Goal: Communication & Community: Answer question/provide support

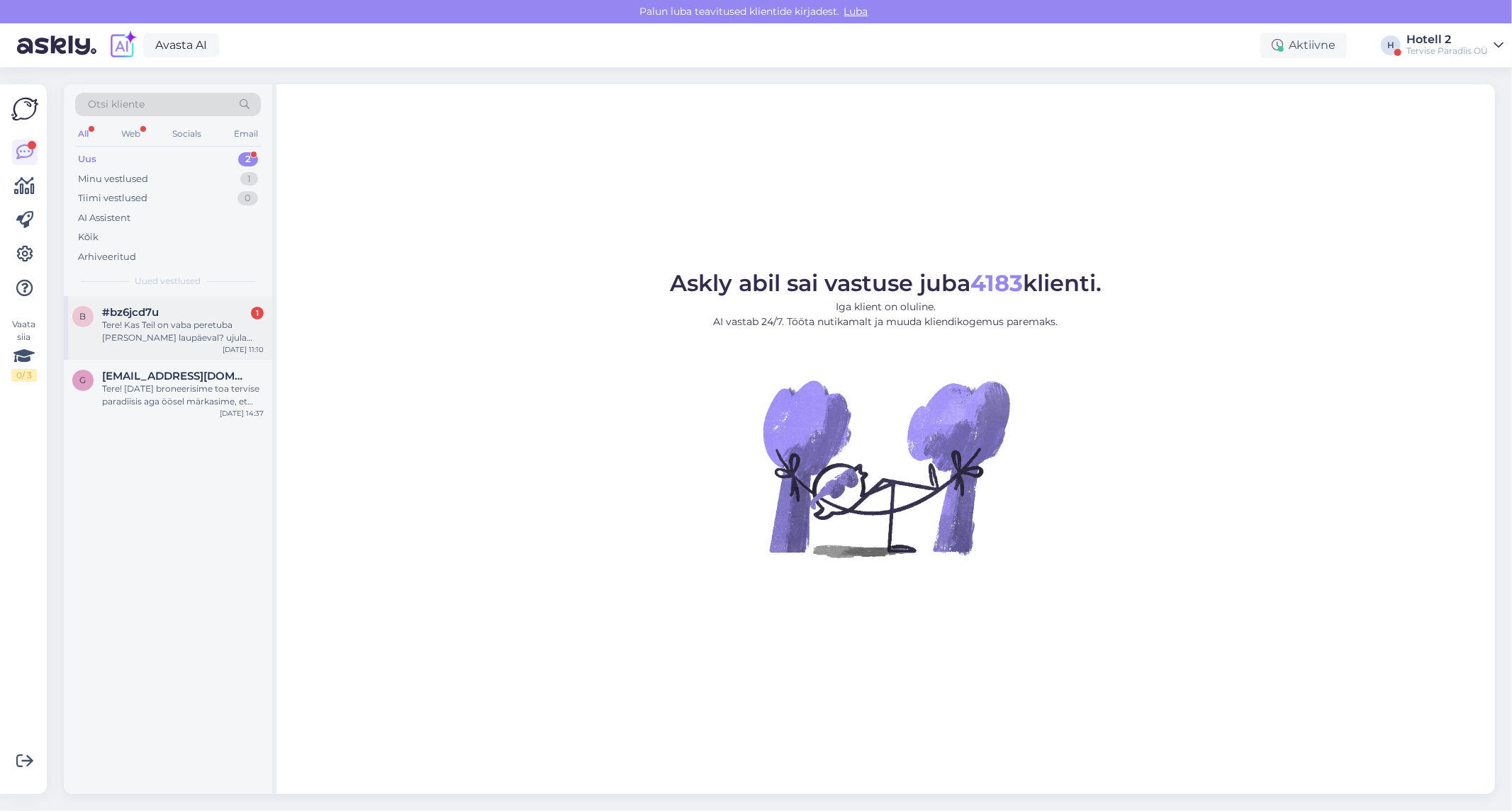
click at [165, 331] on div "Tere! Kas Teil on vaba peretuba [PERSON_NAME] laupäeval? ujula +hommikusöök+ôht…" at bounding box center [183, 331] width 162 height 25
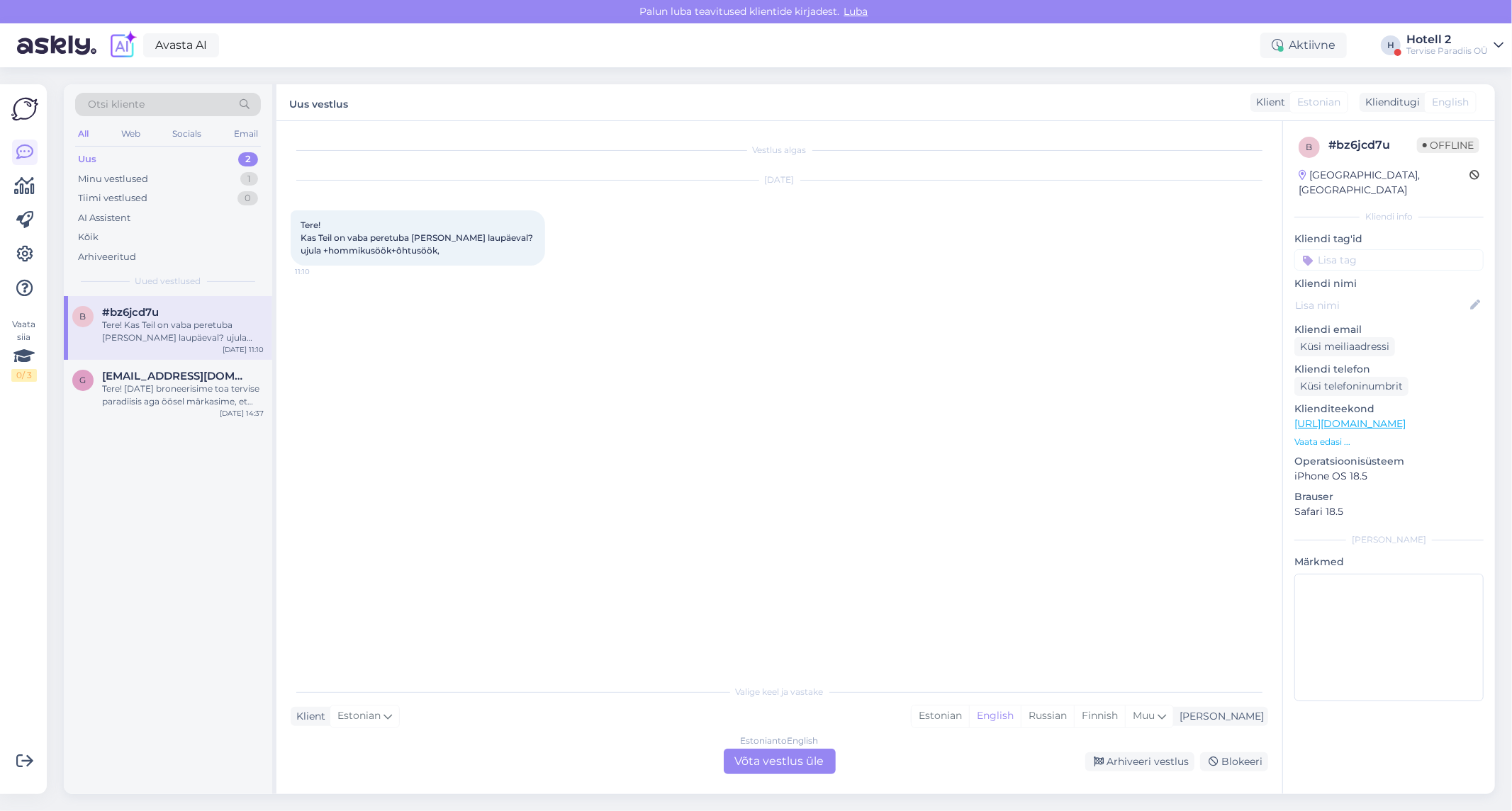
click at [737, 760] on div "Estonian to English Võta vestlus üle" at bounding box center [780, 761] width 112 height 25
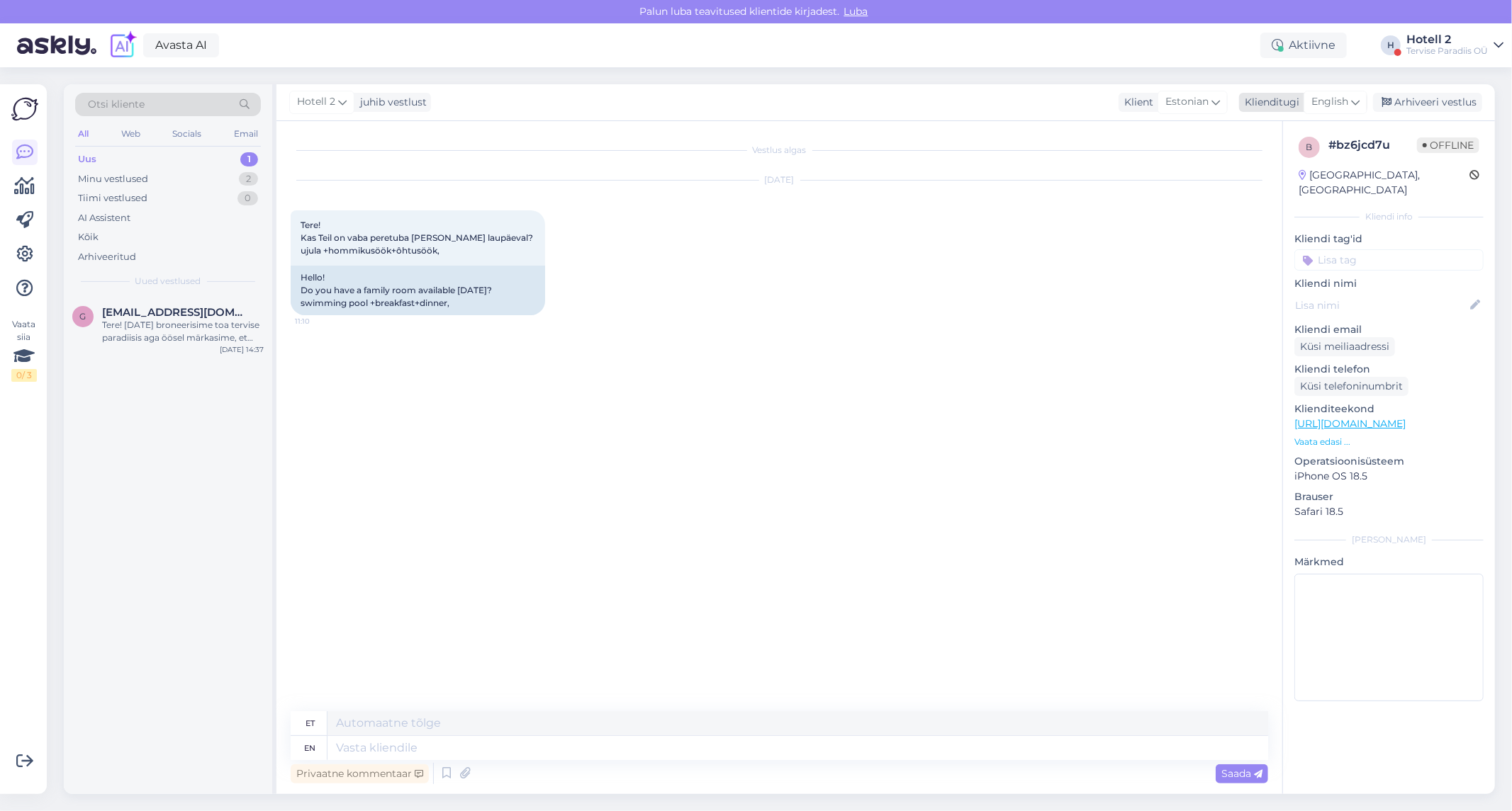
click at [1341, 103] on span "English" at bounding box center [1330, 101] width 37 height 16
type input "es"
click at [1285, 185] on link "Estonian" at bounding box center [1304, 188] width 156 height 22
click at [408, 759] on textarea at bounding box center [780, 745] width 978 height 30
type textarea "Tere! Kahjuks ei ole Peretuba pakkuda"
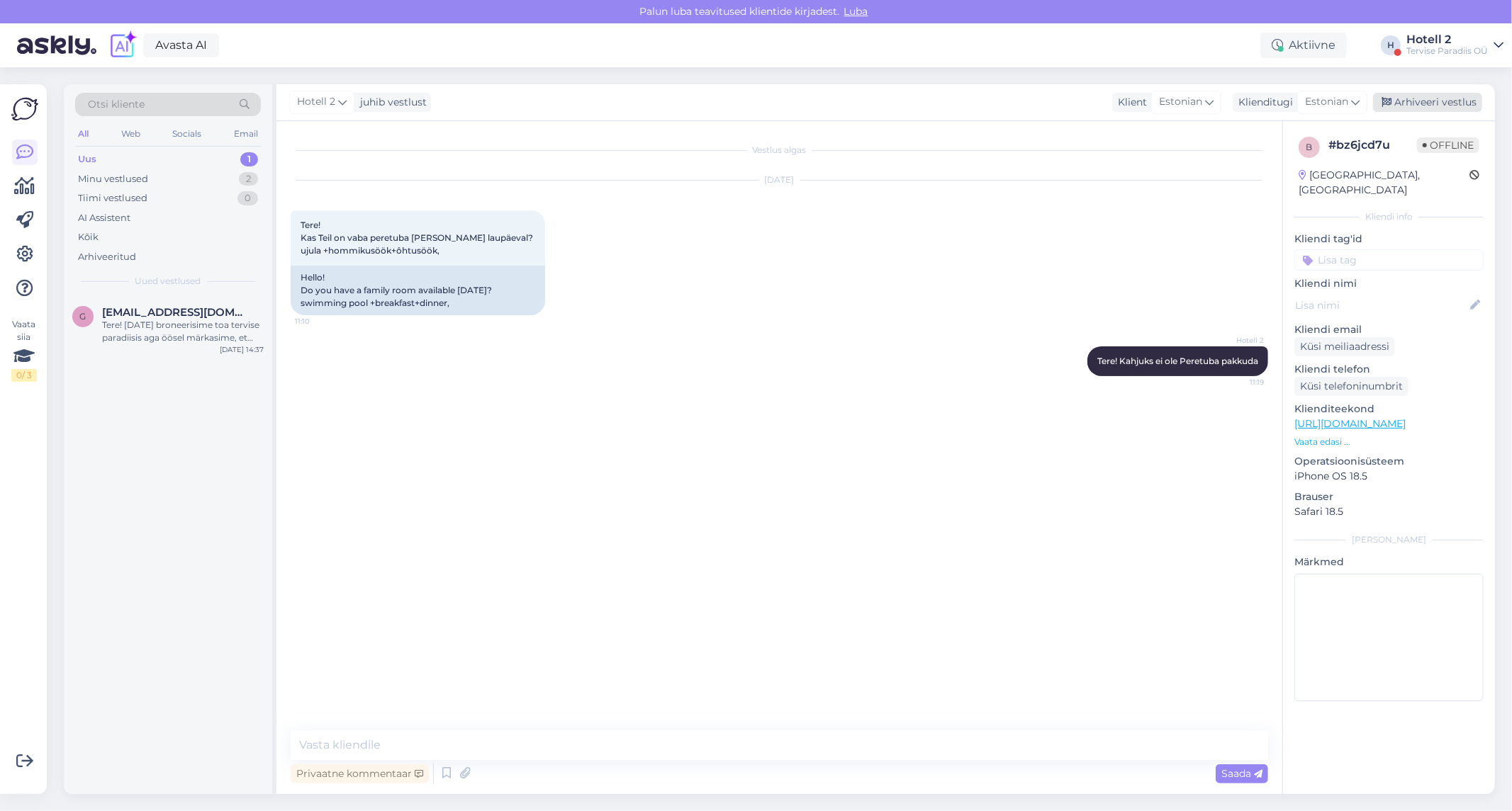
click at [1453, 109] on div "Arhiveeri vestlus" at bounding box center [1427, 102] width 109 height 20
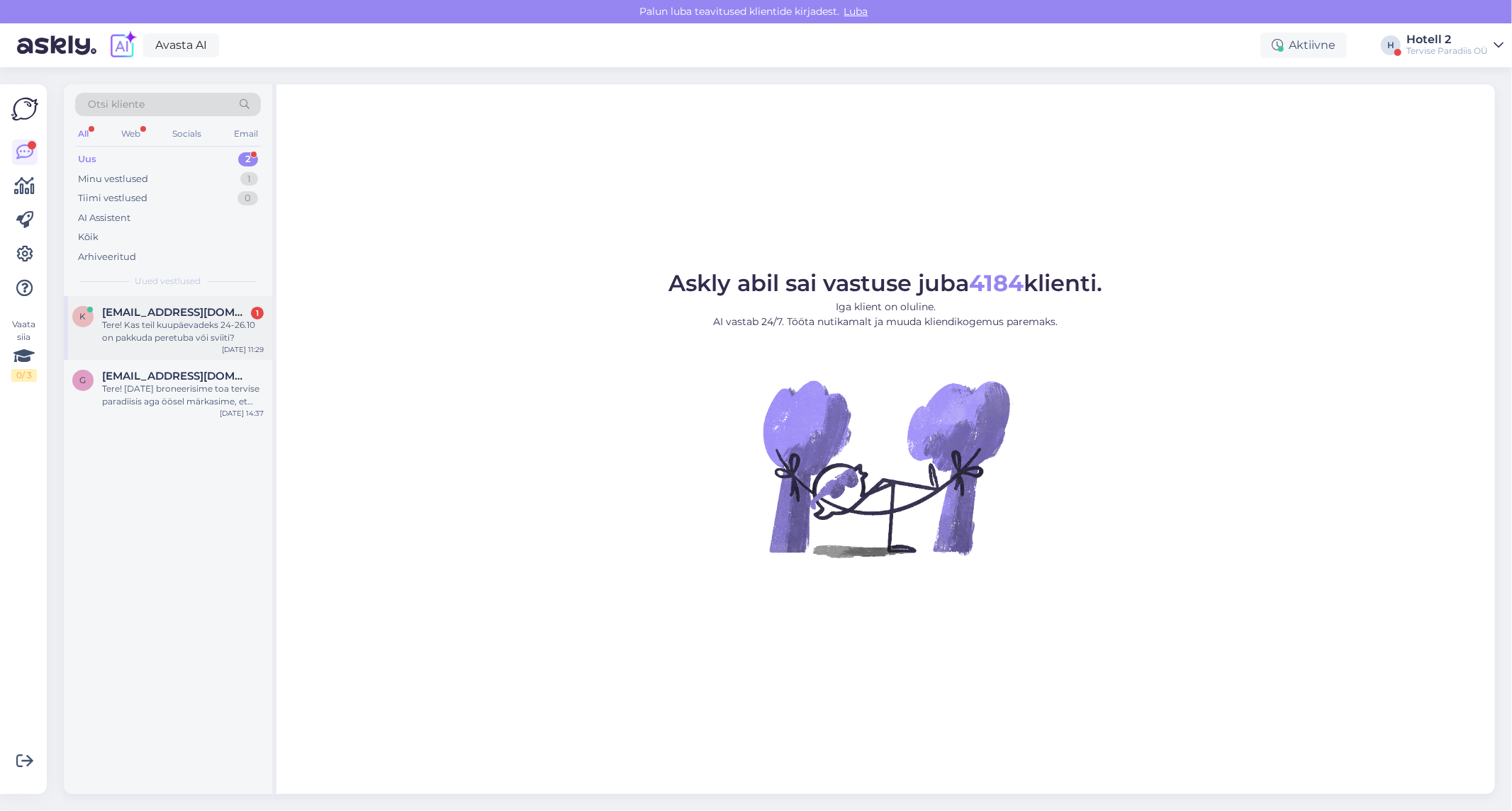
click at [173, 321] on div "Tere! Kas teil kuupäevadeks 24-26.10 on pakkuda peretuba või sviiti?" at bounding box center [183, 331] width 162 height 25
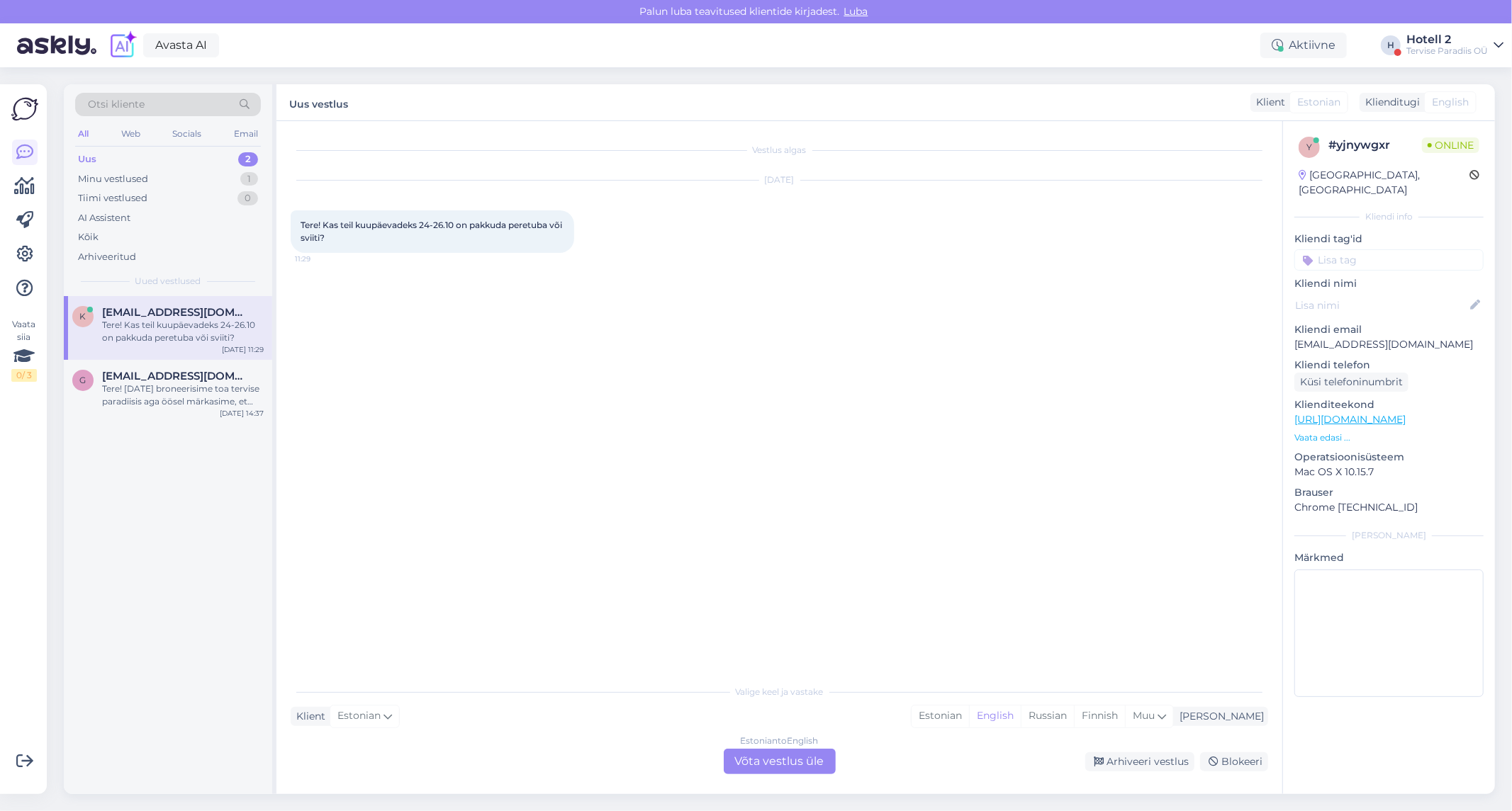
click at [788, 755] on div "Estonian to English Võta vestlus üle" at bounding box center [780, 761] width 112 height 25
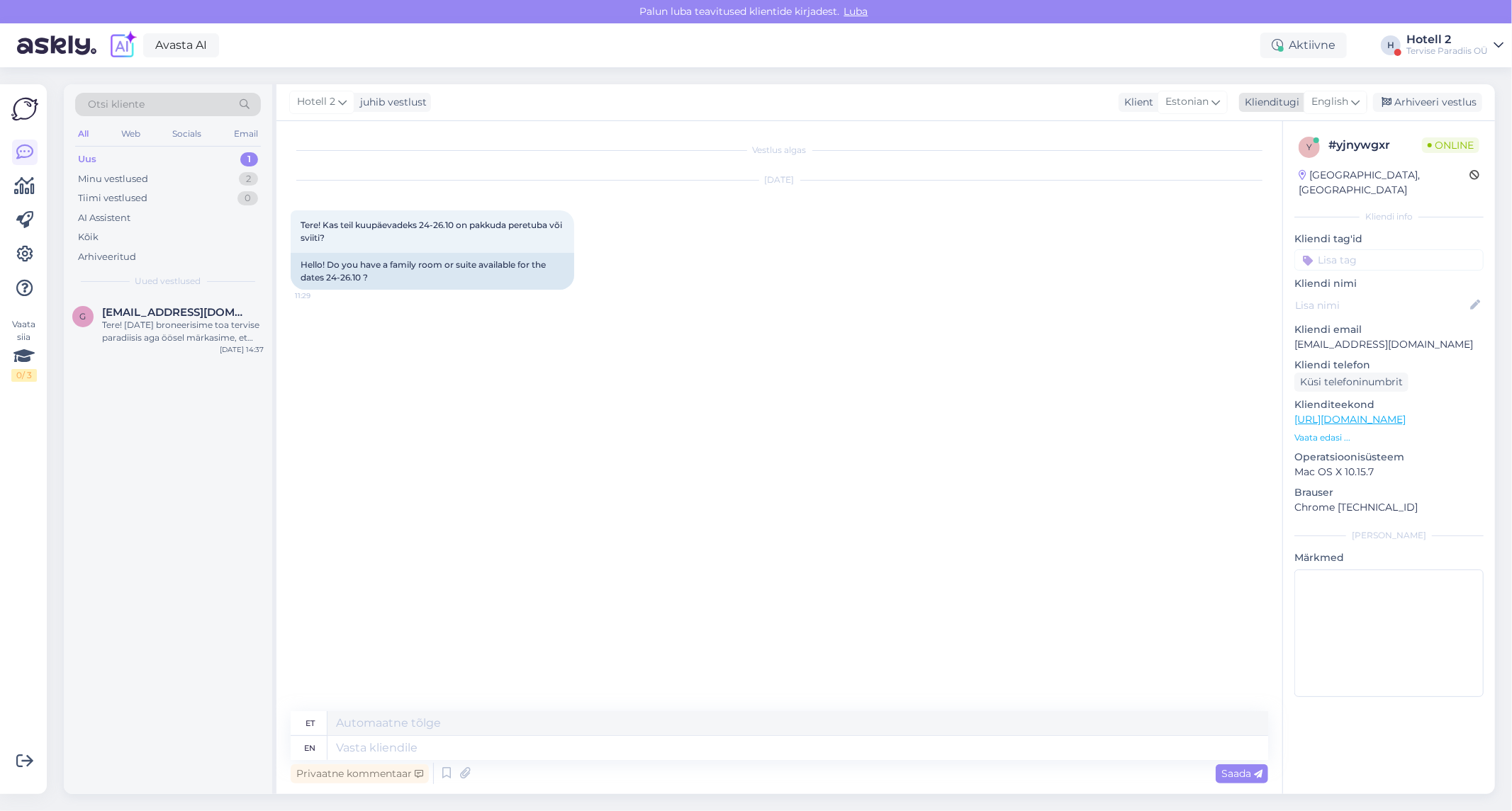
click at [1356, 98] on icon at bounding box center [1355, 101] width 8 height 16
type input "es"
click at [1270, 187] on link "Estonian" at bounding box center [1304, 188] width 156 height 22
click at [408, 739] on textarea at bounding box center [780, 745] width 978 height 30
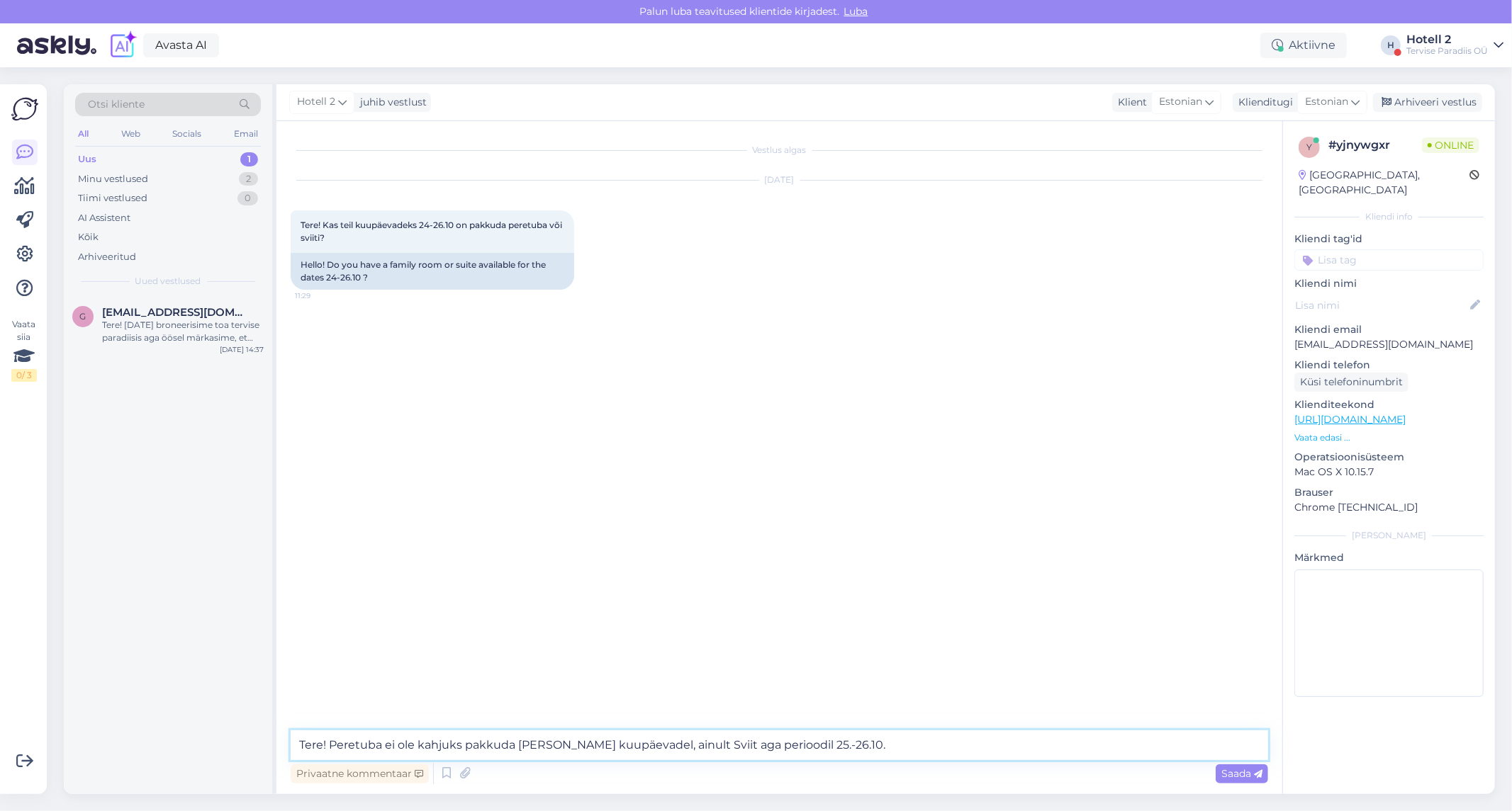
type textarea "Tere! Peretuba ei ole kahjuks pakkuda nendel kuupäevadel, ainult Sviit aga peri…"
click at [1256, 778] on icon at bounding box center [1257, 774] width 8 height 8
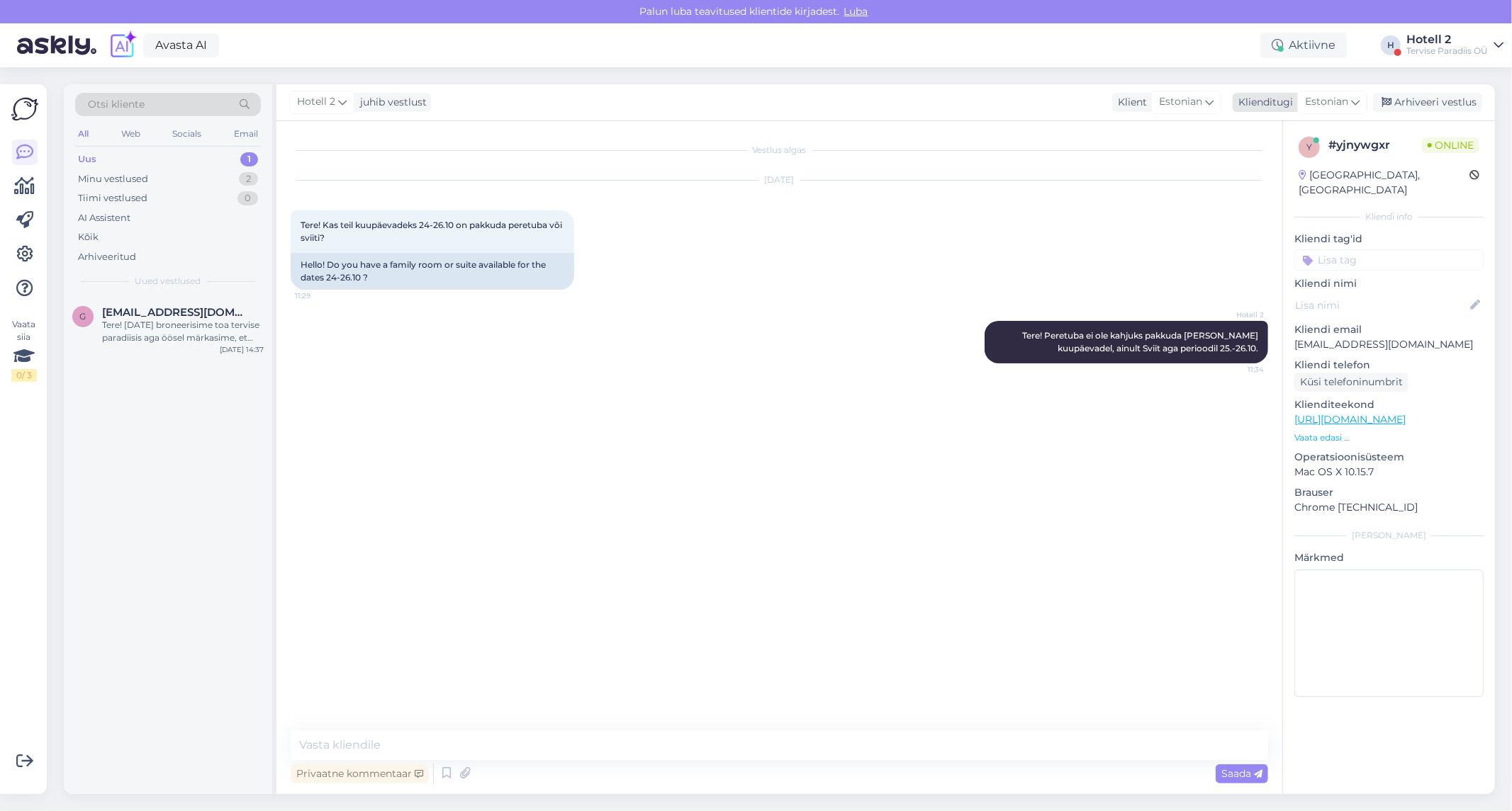
drag, startPoint x: 1460, startPoint y: 103, endPoint x: 1448, endPoint y: 97, distance: 13.4
click at [1460, 103] on div "Arhiveeri vestlus" at bounding box center [1427, 102] width 109 height 20
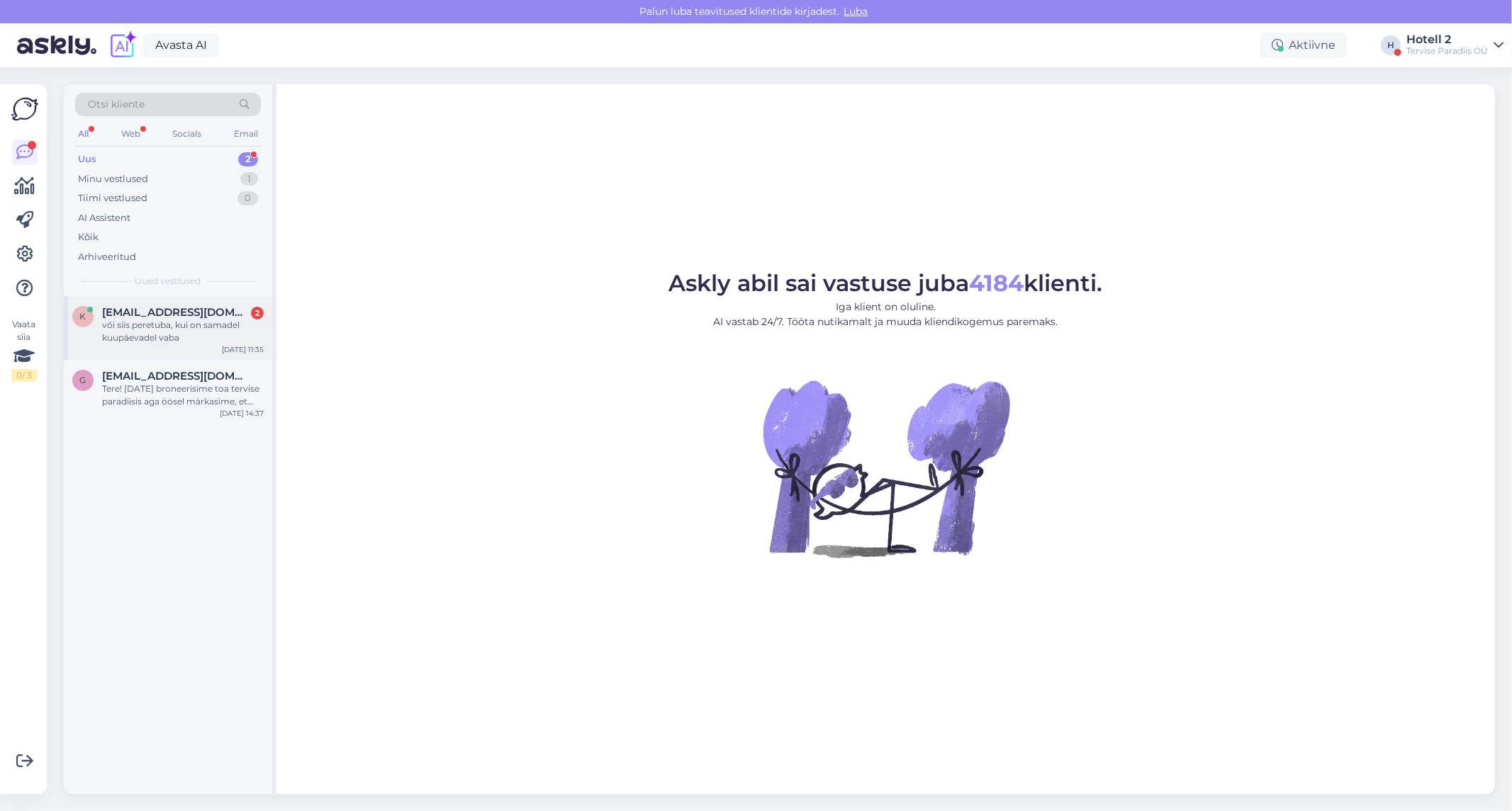
click at [196, 314] on span "[EMAIL_ADDRESS][DOMAIN_NAME]" at bounding box center [176, 313] width 148 height 13
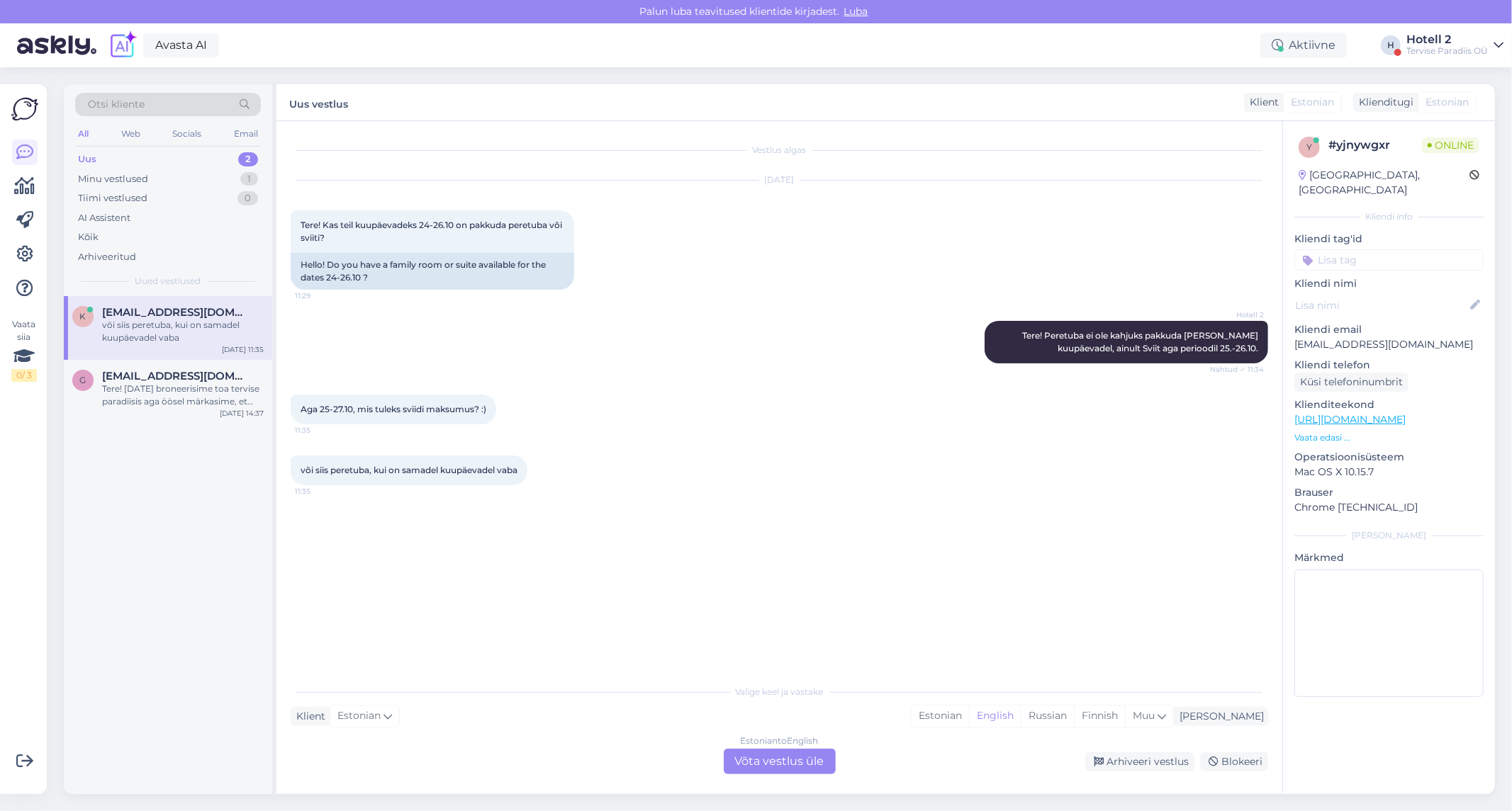
click at [760, 787] on div "Vestlus algas Oct 15 2025 Tere! Kas teil kuupäevadeks 24-26.10 on pakkuda peret…" at bounding box center [779, 457] width 1006 height 674
click at [731, 770] on div "Estonian to English Võta vestlus üle" at bounding box center [780, 761] width 112 height 25
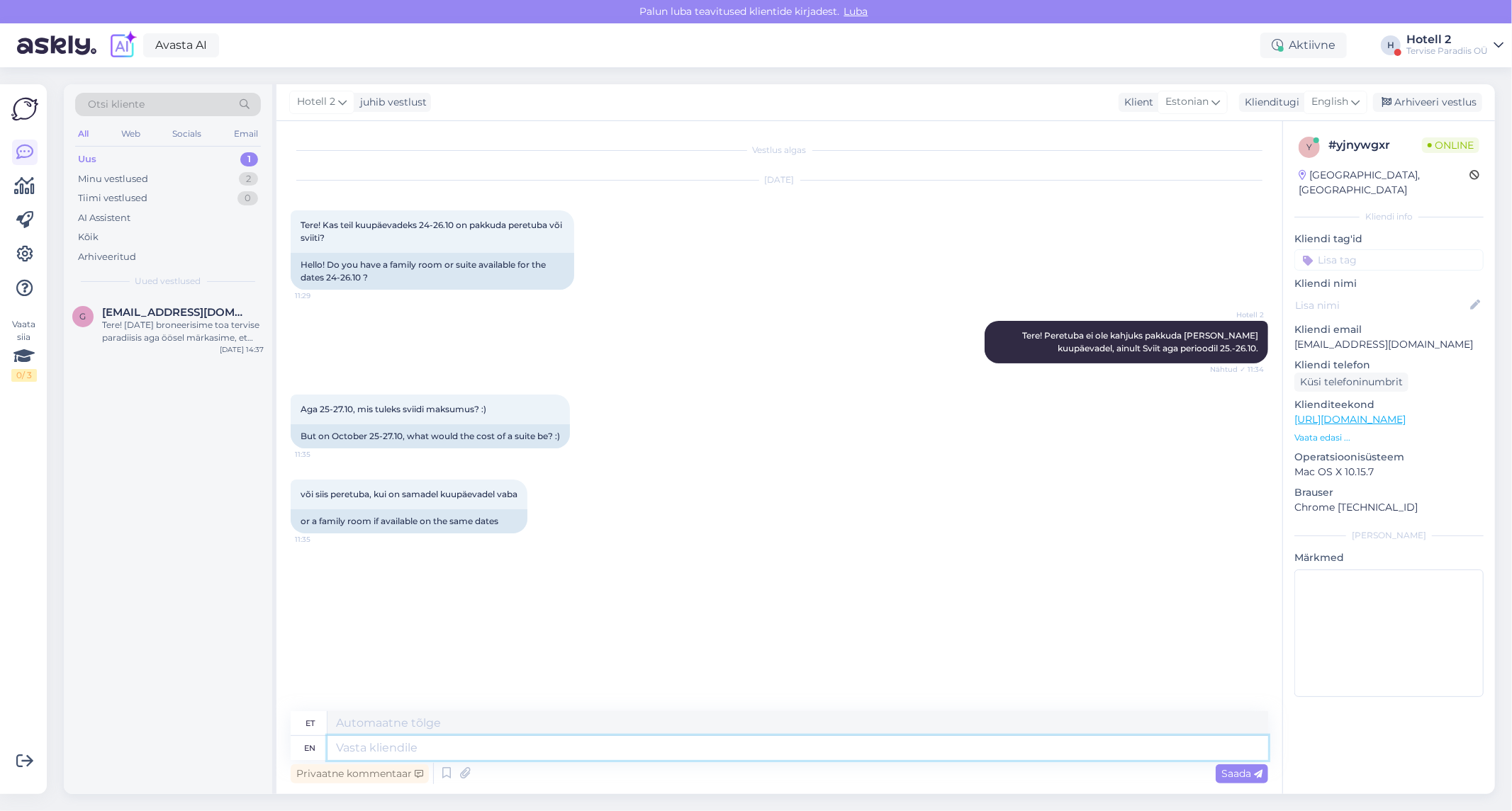
click at [365, 756] on textarea at bounding box center [797, 749] width 940 height 24
paste textarea "https://terviseparadiis.ee/broneeri/#!/accommodation/search/date/2025-10-25/202…"
type textarea "https://terviseparadiis.ee/broneeri/#!/accommodation/search/date/2025-10-25/202…"
type textarea "https://terviseparadiis.ee/broneeri/# !/majutus/search/date/2025-10-25/2025-10-…"
type textarea "https://terviseparadiis.ee/broneeri/#!/accommodation/search/date/2025-10-25/202…"
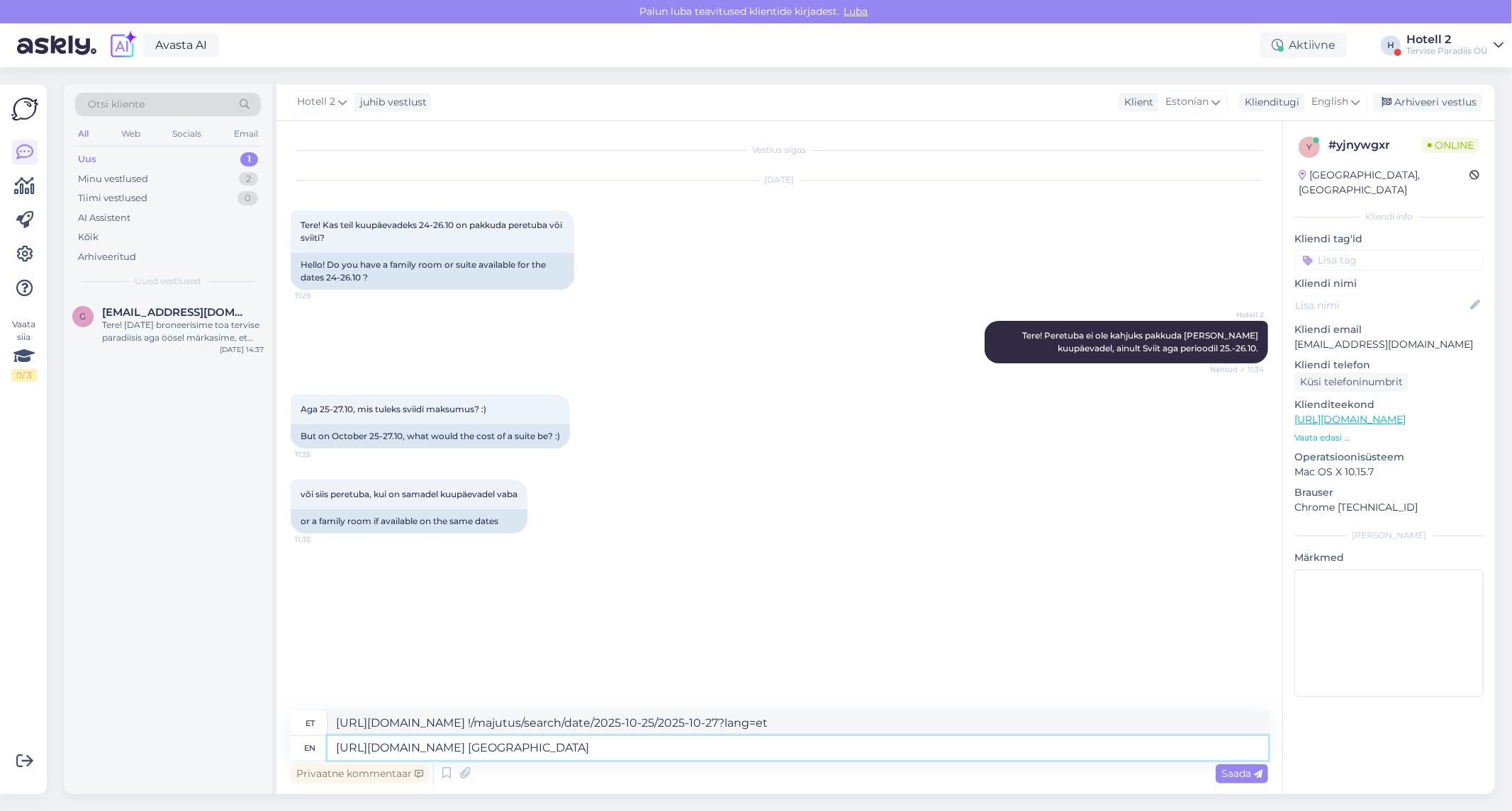
type textarea "https://terviseparadiis.ee/broneeri/# !/majutus/search/date/2025-10-25/2025-10-…"
type textarea "https://terviseparadiis.ee/broneeri/#!/accommodation/search/date/2025-10-25/202…"
type textarea "https://terviseparadiis.ee/broneeri/# !/accommodation/search/date/2025-10-25/20…"
type textarea "https://terviseparadiis.ee/broneeri/#!/accommodation/search/date/2025-10-25/202…"
type textarea "https://terviseparadiis.ee/broneeri/# !/accommodation/search/date/2025-10-25/20…"
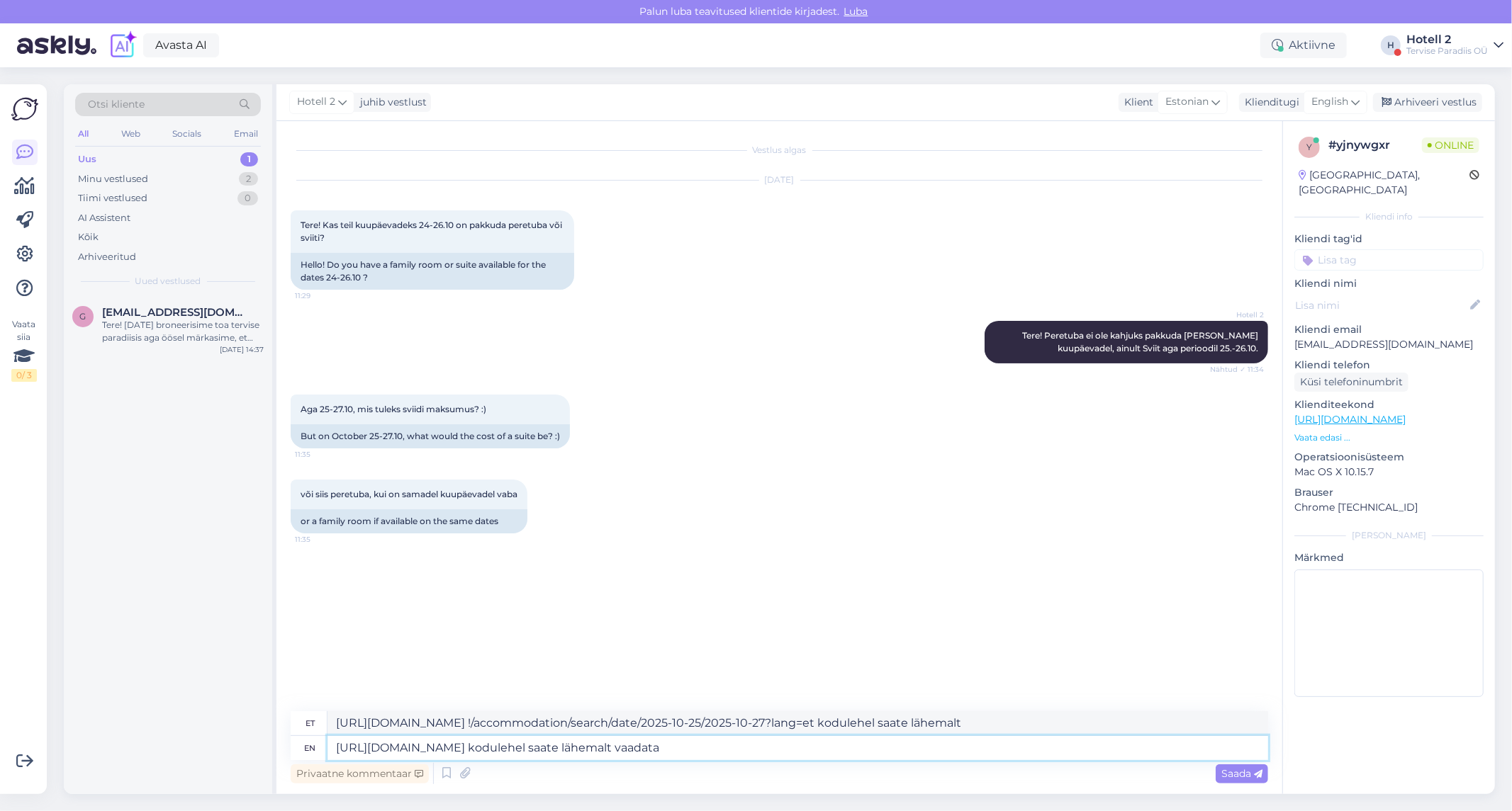
type textarea "https://terviseparadiis.ee/broneeri/#!/accommodation/search/date/2025-10-25/202…"
type textarea "https://terviseparadiis.ee/broneeri/# !/accommodation/search/date/2025-10-25/20…"
type textarea "https://terviseparadiis.ee/broneeri/#!/accommodation/search/date/2025-10-25/202…"
type textarea "https://terviseparadiis.ee/broneeri/# !/accommodation/search/date/2025-10-25/20…"
type textarea "https://terviseparadiis.ee/broneeri/#!/accommodation/search/date/2025-10-25/202…"
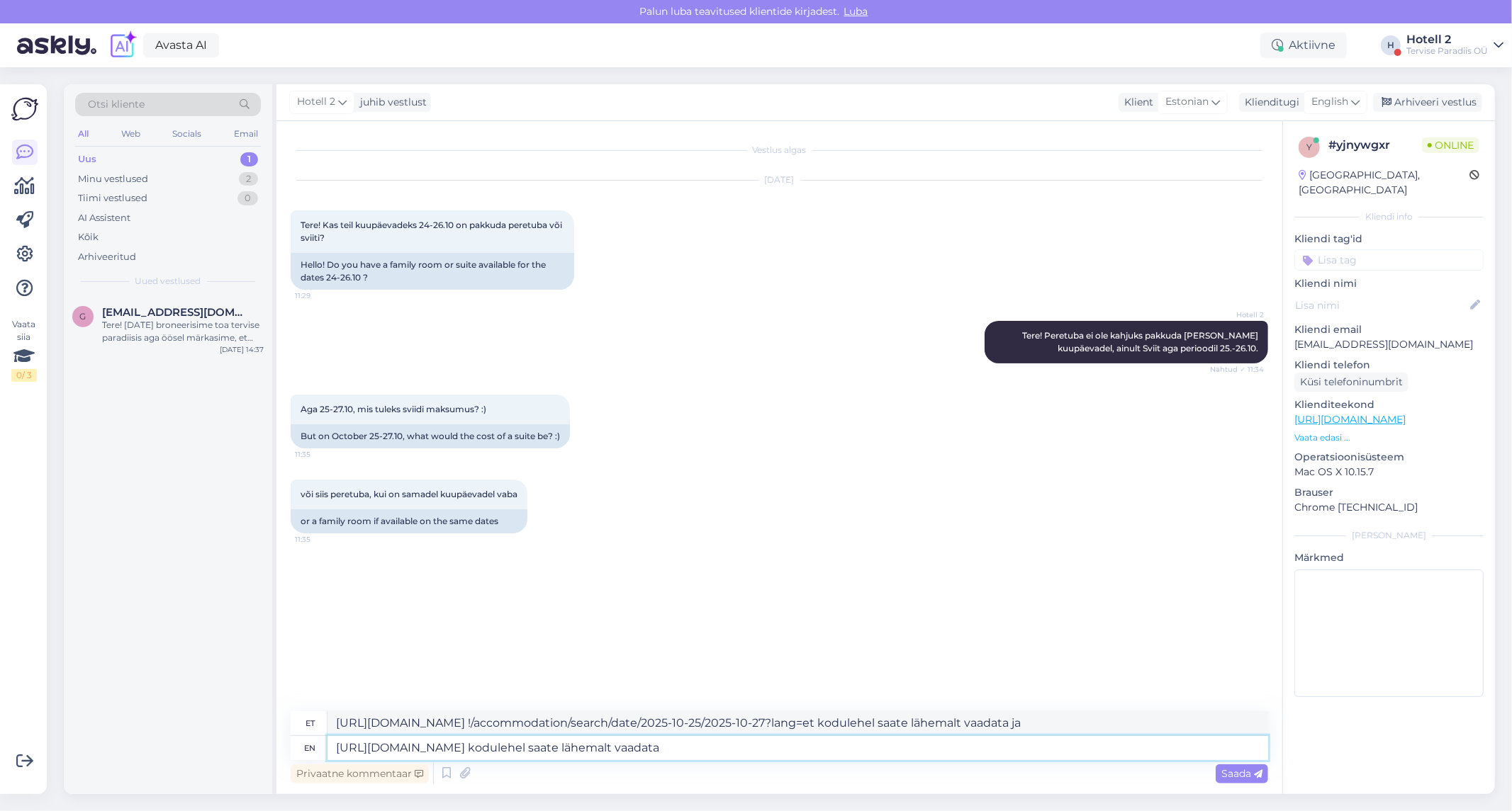
type textarea "https://terviseparadiis.ee/broneeri/# !/accommodation/search/date/2025-10-25/20…"
